Goal: Navigation & Orientation: Find specific page/section

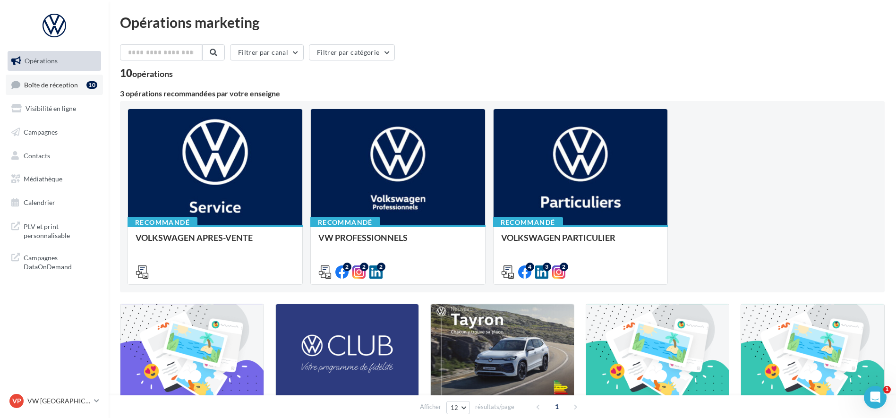
click at [46, 80] on link "Boîte de réception 10" at bounding box center [54, 85] width 97 height 20
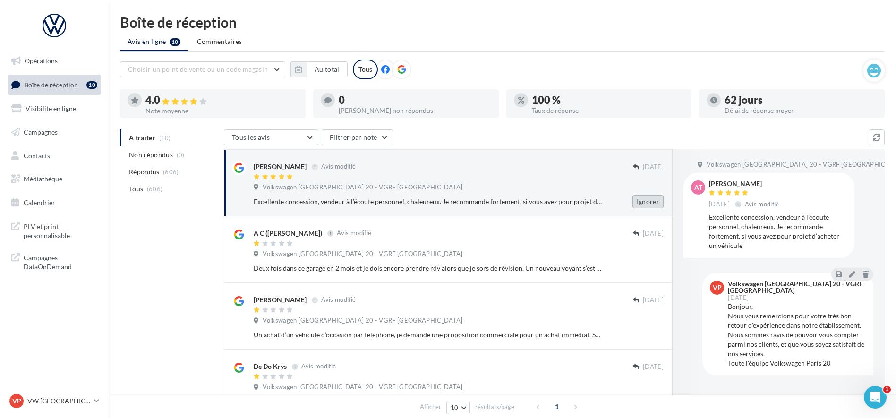
click at [644, 202] on button "Ignorer" at bounding box center [648, 201] width 31 height 13
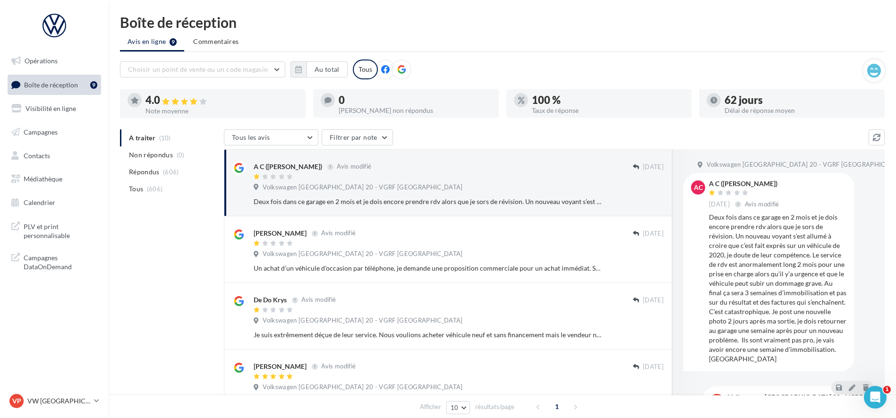
click at [645, 201] on button "Ignorer" at bounding box center [648, 201] width 31 height 13
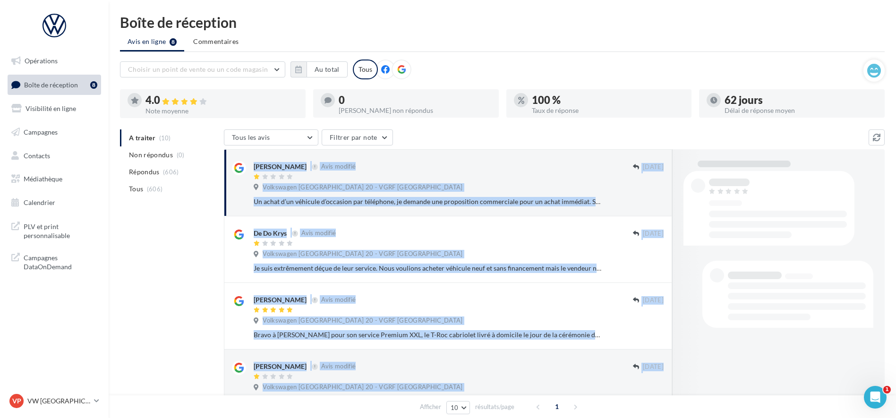
click at [645, 201] on button "Ignorer" at bounding box center [648, 201] width 31 height 13
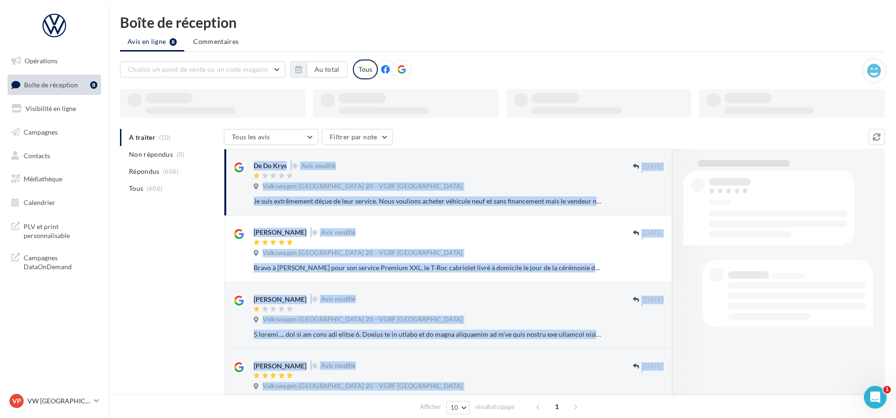
click at [645, 201] on button "Ignorer" at bounding box center [648, 201] width 31 height 13
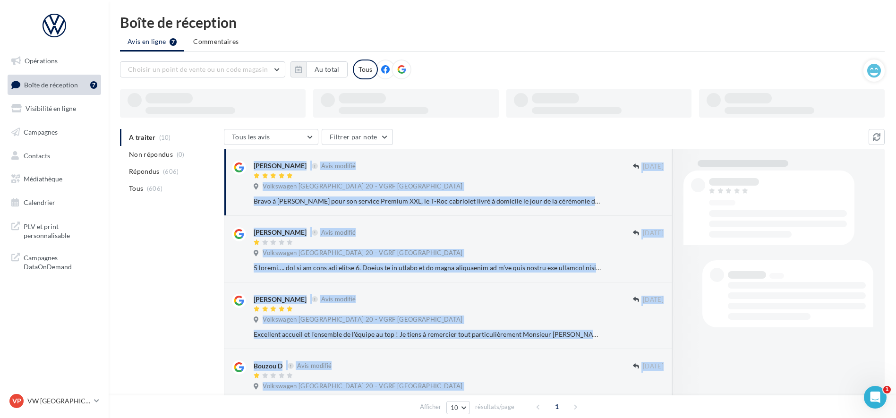
click at [645, 201] on button "Ignorer" at bounding box center [648, 201] width 31 height 13
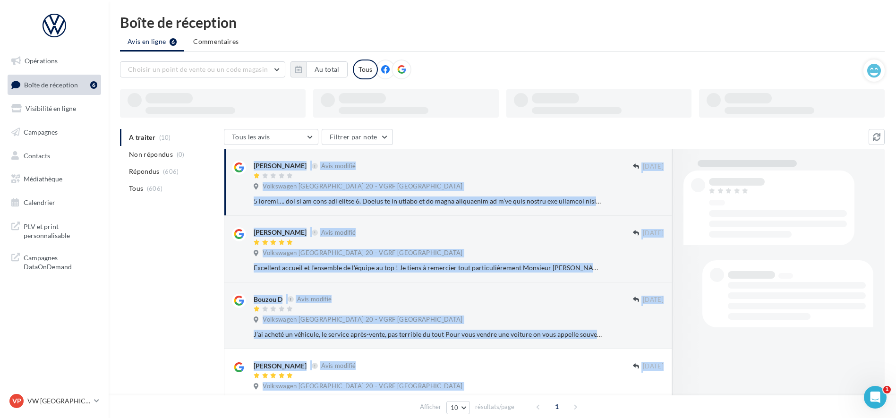
click at [645, 201] on button "Ignorer" at bounding box center [648, 201] width 31 height 13
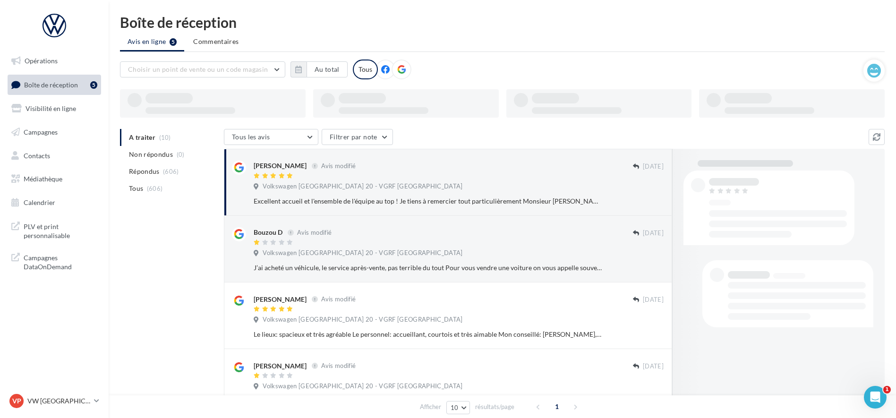
click at [645, 201] on button "Ignorer" at bounding box center [648, 201] width 31 height 13
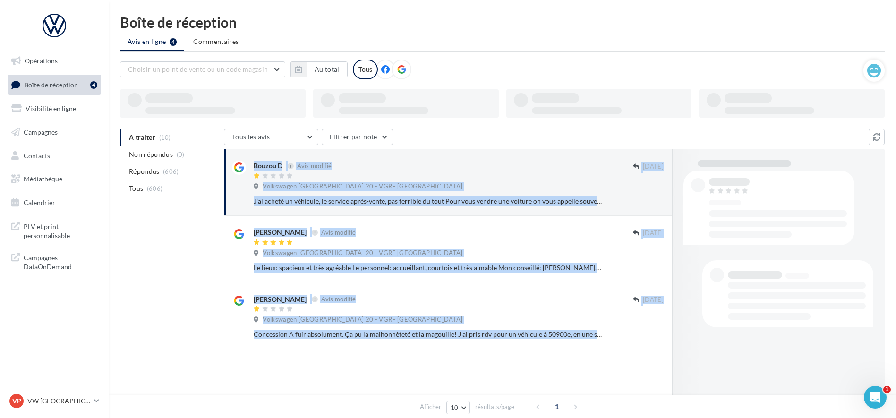
click at [645, 201] on button "Ignorer" at bounding box center [648, 201] width 31 height 13
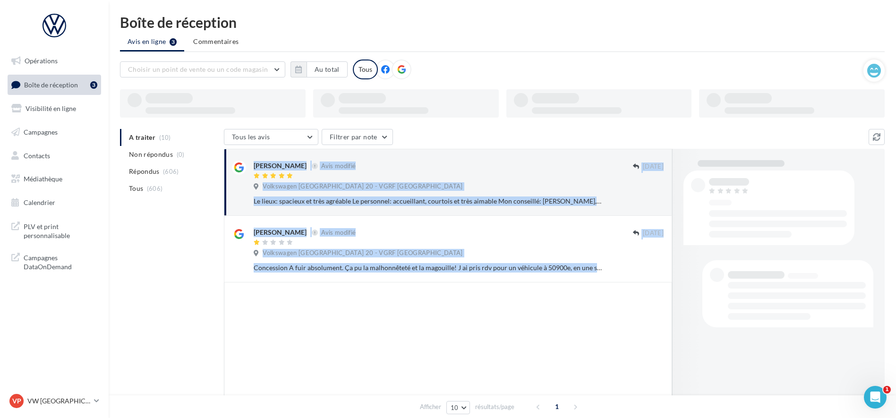
click at [645, 201] on button "Ignorer" at bounding box center [648, 201] width 31 height 13
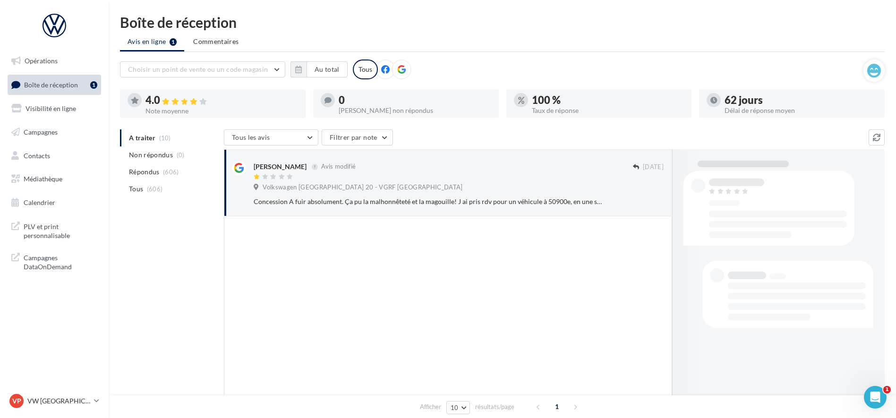
click at [645, 201] on button "Ignorer" at bounding box center [648, 201] width 31 height 13
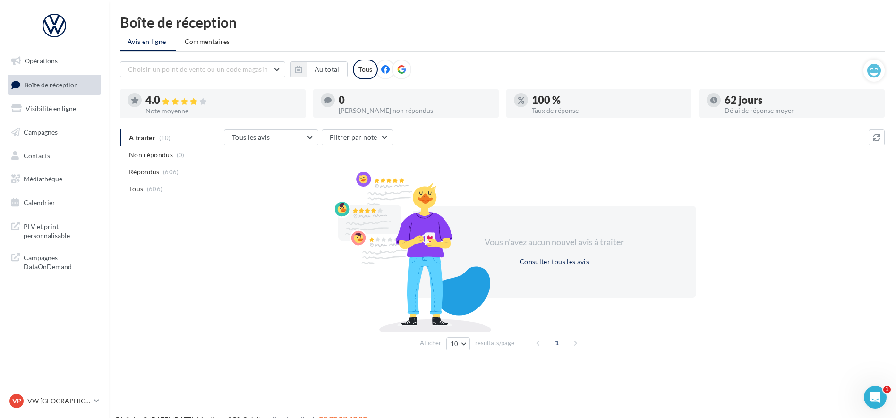
click at [51, 416] on div "VP VW PARIS 20 vw-par20-mon" at bounding box center [54, 405] width 109 height 26
click at [49, 404] on p "VW [GEOGRAPHIC_DATA] 20" at bounding box center [58, 400] width 63 height 9
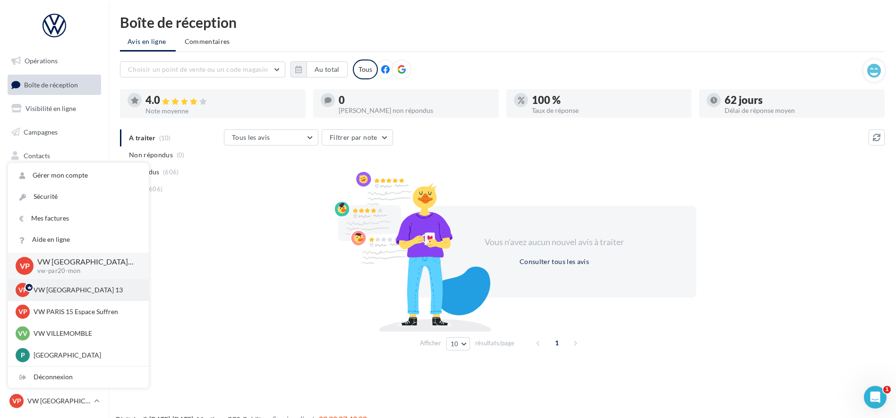
click at [61, 284] on div "VP VW PARIS 13 vw-par13-mon" at bounding box center [79, 290] width 126 height 14
